Goal: Transaction & Acquisition: Download file/media

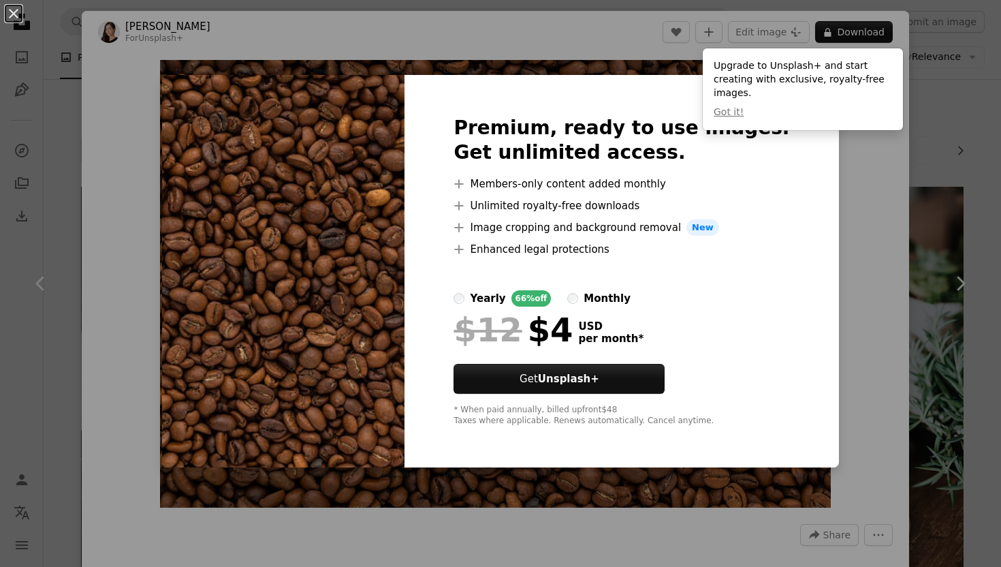
scroll to position [670, 0]
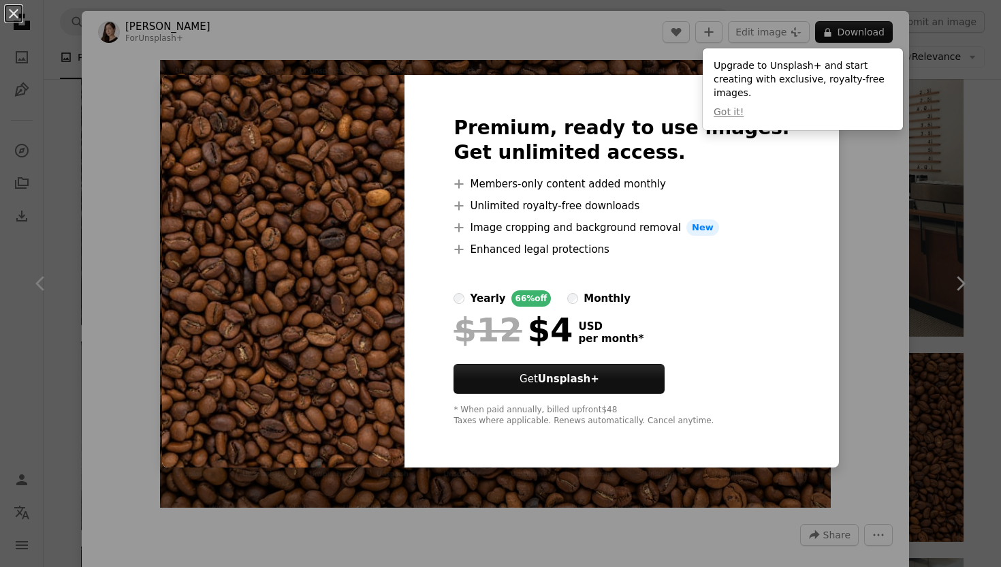
click at [270, 148] on img at bounding box center [283, 271] width 243 height 392
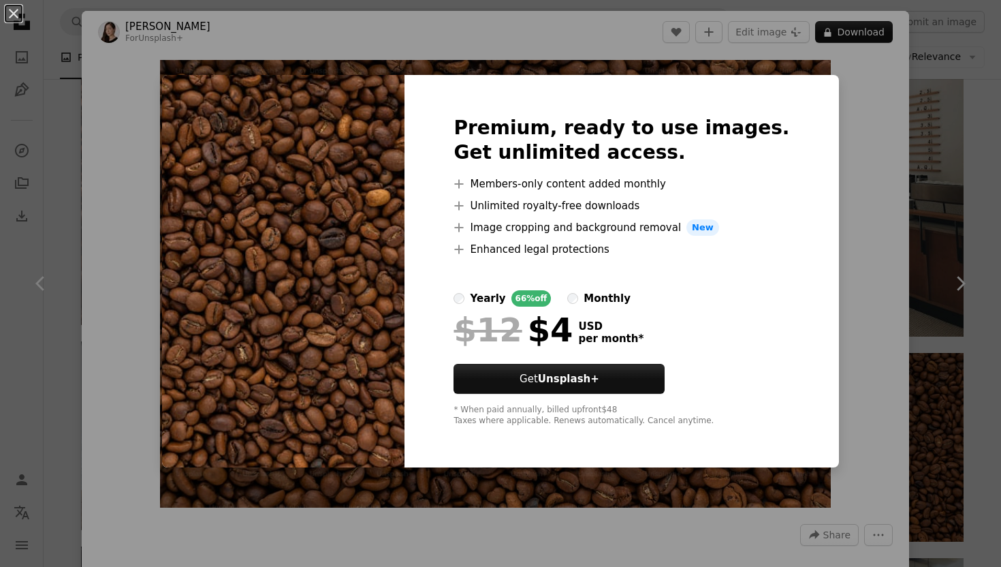
click at [1000, 185] on div "An X shape Premium, ready to use images. Get unlimited access. A plus sign Memb…" at bounding box center [500, 283] width 1001 height 567
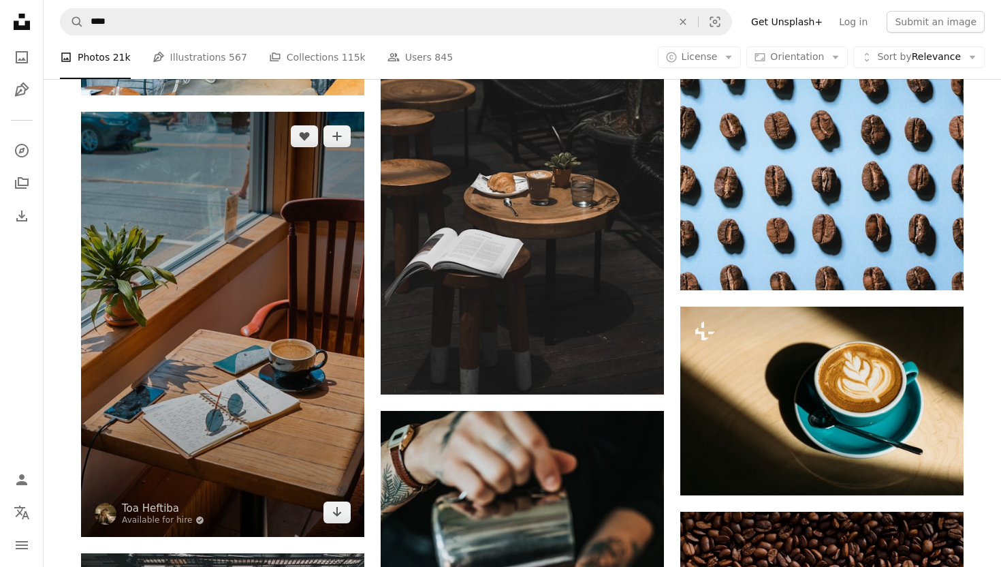
scroll to position [2401, 0]
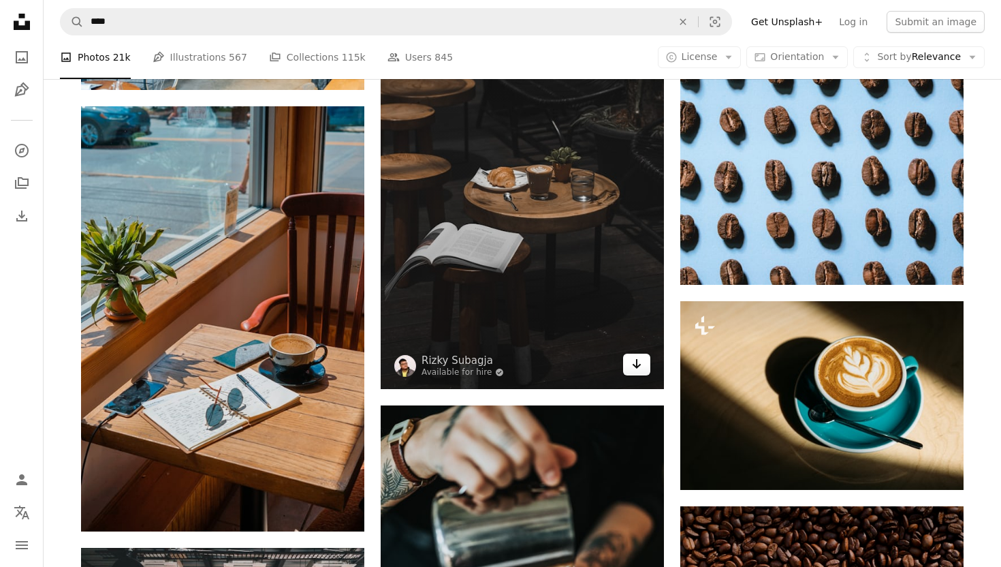
click at [638, 367] on icon "Download" at bounding box center [637, 364] width 9 height 10
